Goal: Transaction & Acquisition: Purchase product/service

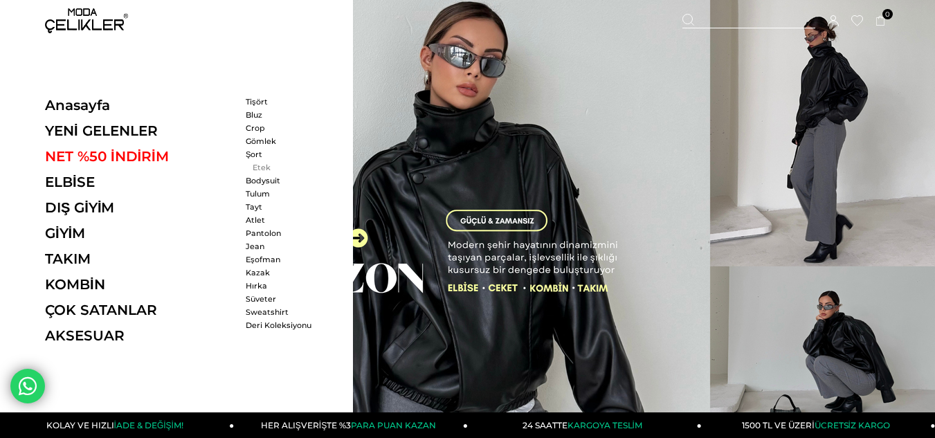
click at [256, 167] on link "Etek" at bounding box center [286, 168] width 80 height 10
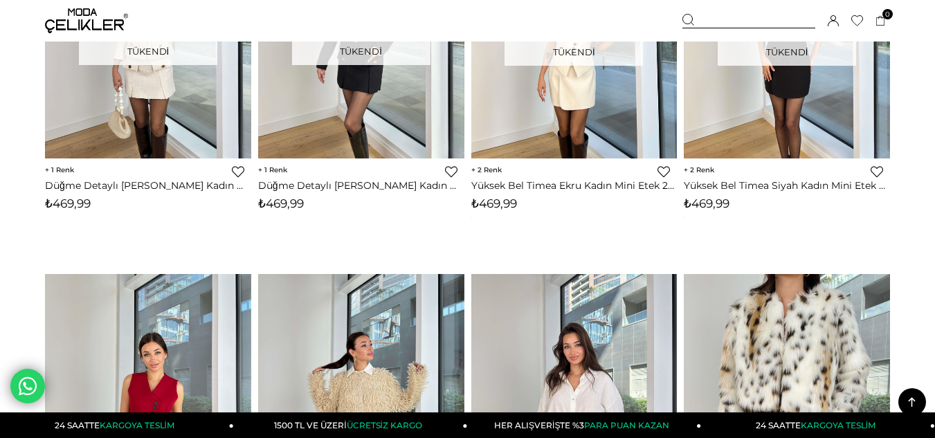
scroll to position [4084, 0]
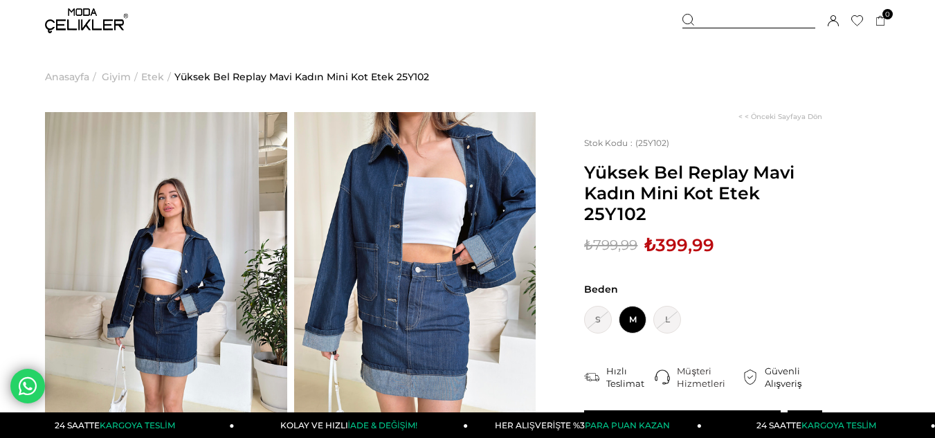
scroll to position [138, 0]
